Goal: Task Accomplishment & Management: Use online tool/utility

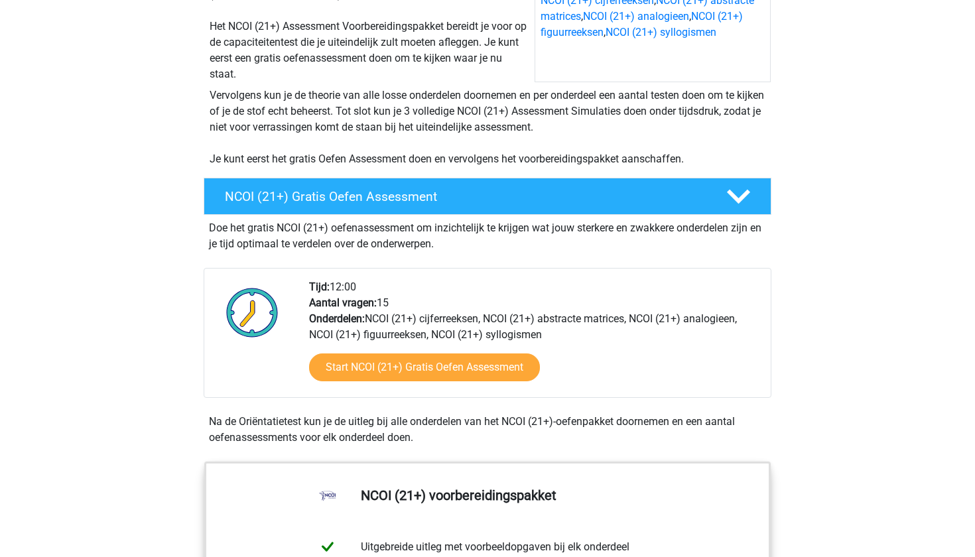
scroll to position [223, 0]
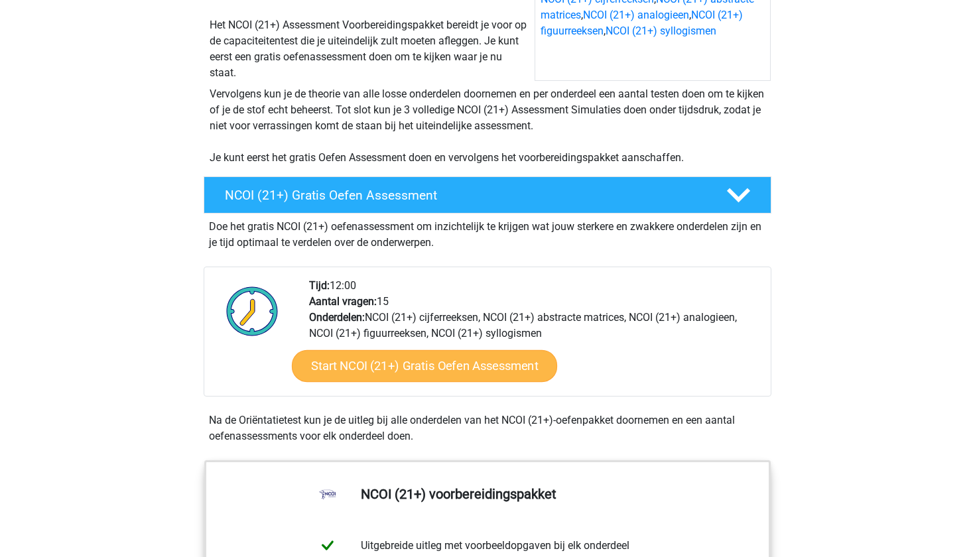
click at [336, 378] on link "Start NCOI (21+) Gratis Oefen Assessment" at bounding box center [424, 366] width 265 height 32
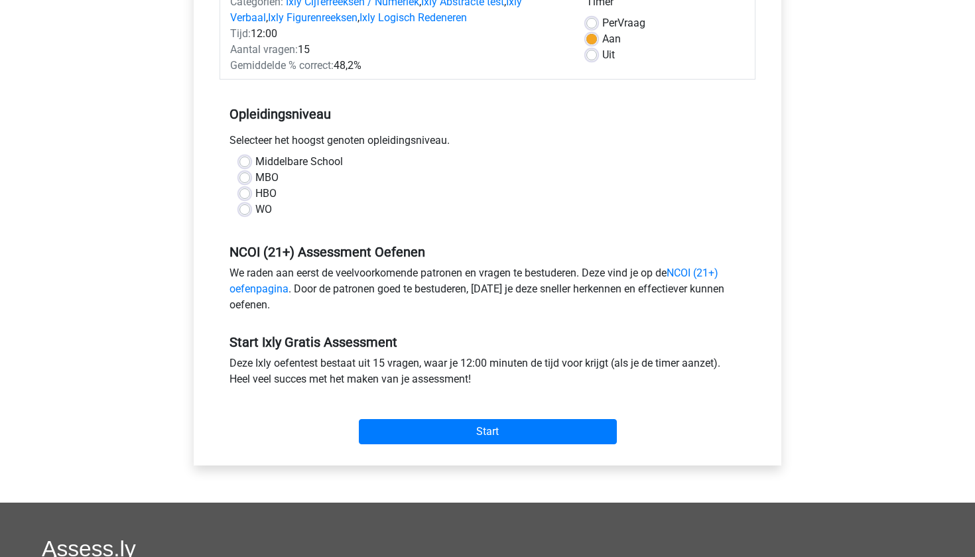
scroll to position [190, 0]
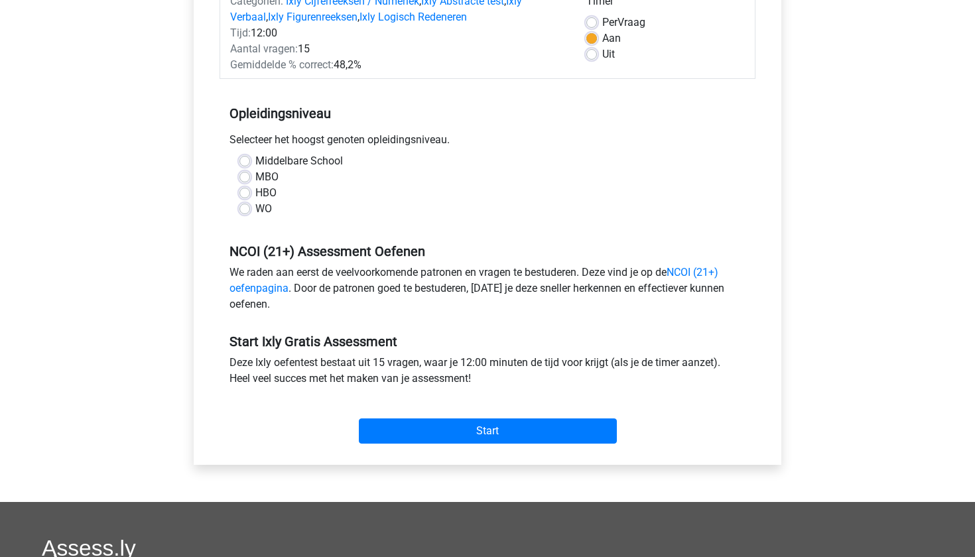
click at [255, 192] on label "HBO" at bounding box center [265, 193] width 21 height 16
click at [241, 192] on input "HBO" at bounding box center [244, 191] width 11 height 13
radio input "true"
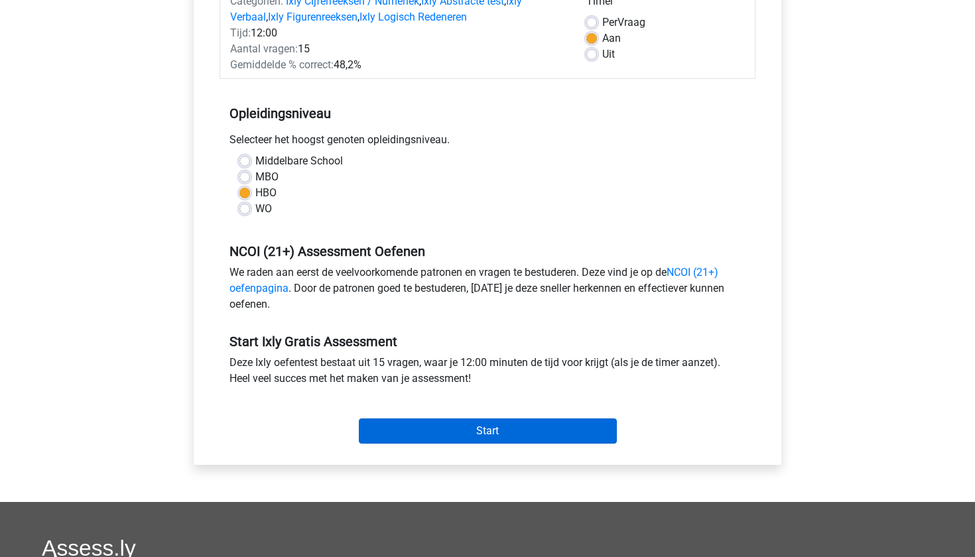
click at [396, 423] on input "Start" at bounding box center [488, 430] width 258 height 25
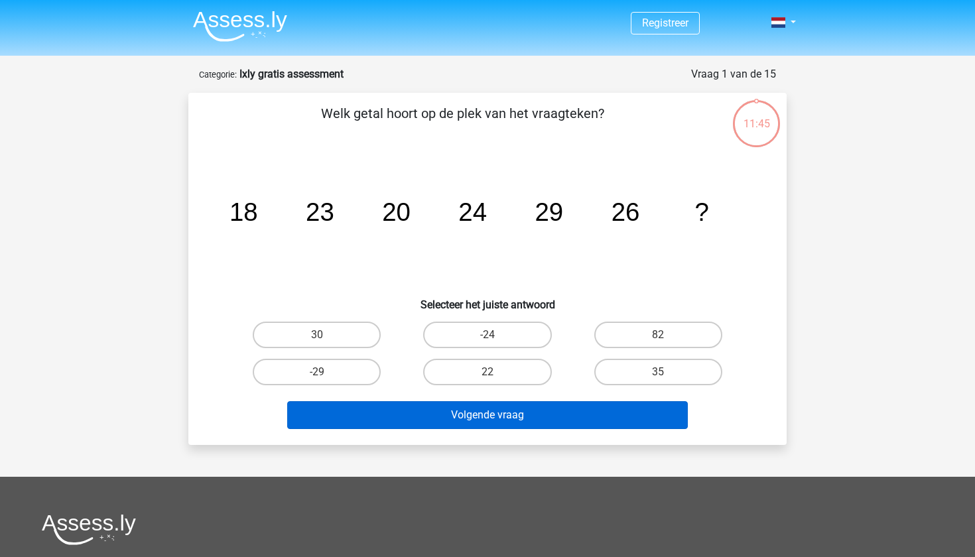
click at [549, 423] on button "Volgende vraag" at bounding box center [487, 415] width 401 height 28
click at [519, 412] on button "Volgende vraag" at bounding box center [487, 415] width 401 height 28
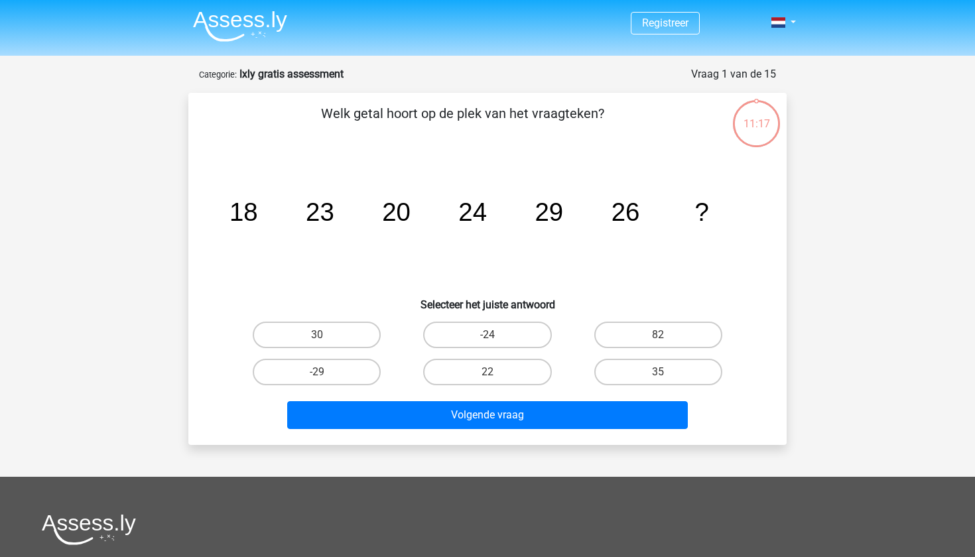
click at [430, 279] on icon "image/svg+xml 18 23 20 24 29 26 ?" at bounding box center [487, 221] width 534 height 134
